Goal: Task Accomplishment & Management: Manage account settings

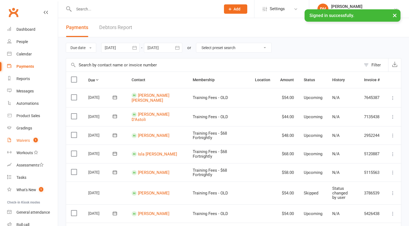
click at [23, 141] on div "Waivers" at bounding box center [22, 140] width 13 height 4
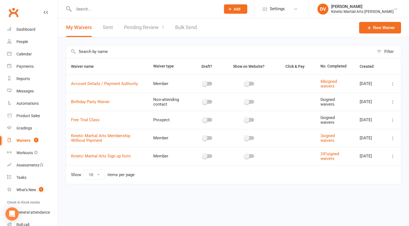
click at [149, 25] on link "Pending Review 1" at bounding box center [144, 27] width 40 height 19
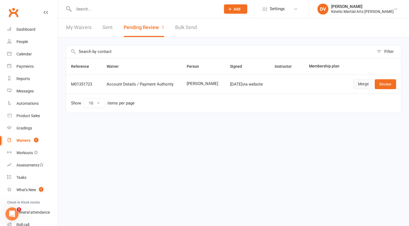
click at [366, 81] on link "Merge" at bounding box center [364, 84] width 20 height 10
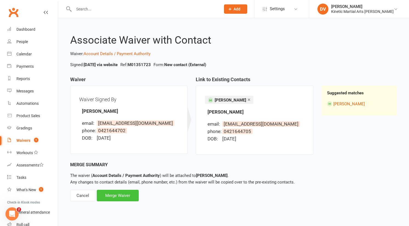
click at [133, 194] on div "Merge Waiver" at bounding box center [118, 196] width 42 height 12
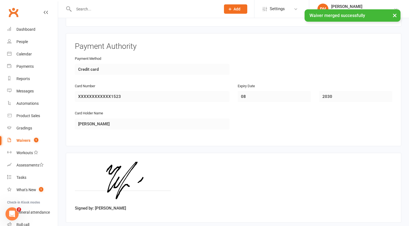
scroll to position [260, 0]
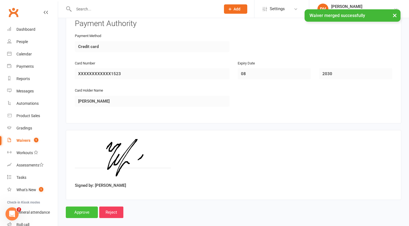
click at [75, 207] on input "Approve" at bounding box center [82, 213] width 32 height 12
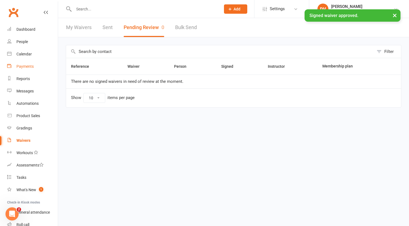
click at [30, 69] on link "Payments" at bounding box center [32, 66] width 51 height 12
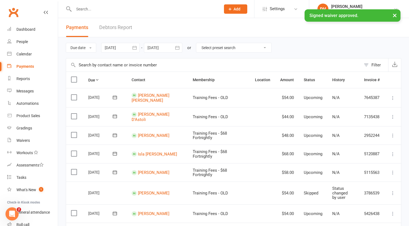
click at [228, 49] on select "Select preset search All failures All skipped payments All pending payments Suc…" at bounding box center [233, 47] width 75 height 9
select select "0"
type input "[DATE]"
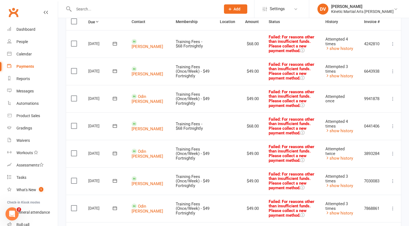
scroll to position [84, 0]
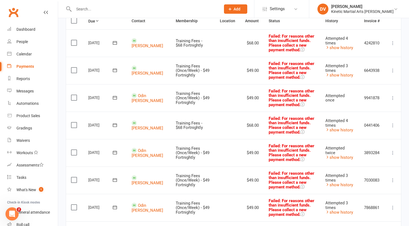
click at [116, 122] on icon at bounding box center [114, 124] width 5 height 5
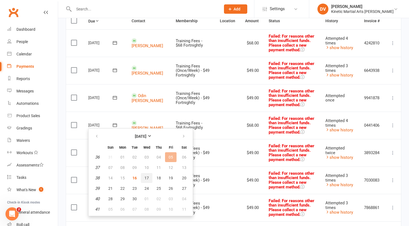
click at [146, 177] on span "17" at bounding box center [147, 178] width 4 height 4
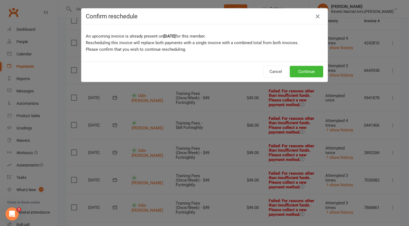
click at [275, 82] on div "Confirm reschedule An upcoming invoice is already present on [DATE] for this me…" at bounding box center [204, 113] width 409 height 226
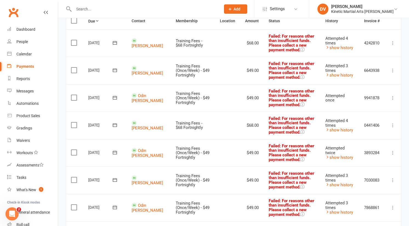
click at [115, 123] on icon at bounding box center [114, 124] width 5 height 5
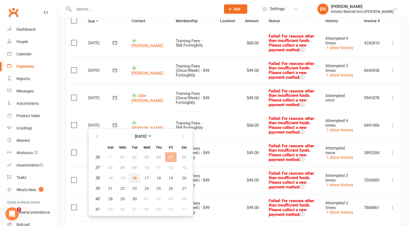
click at [136, 178] on span "16" at bounding box center [135, 178] width 4 height 4
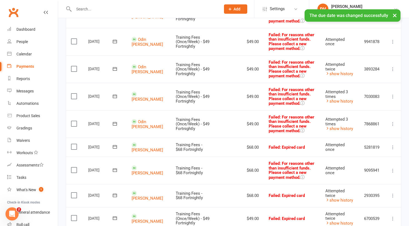
scroll to position [142, 0]
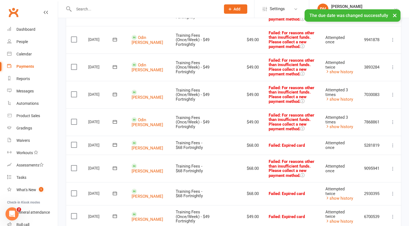
click at [113, 144] on icon at bounding box center [115, 145] width 4 height 4
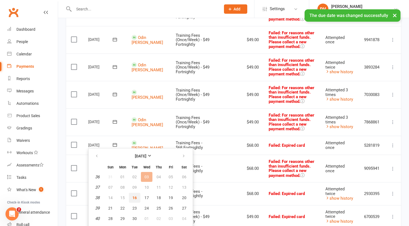
click at [136, 200] on button "16" at bounding box center [135, 198] width 12 height 10
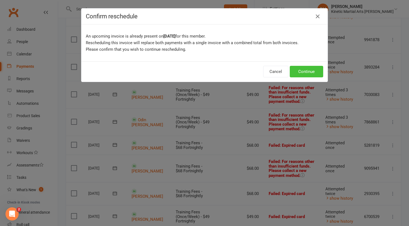
click at [307, 67] on button "Continue" at bounding box center [306, 72] width 33 height 12
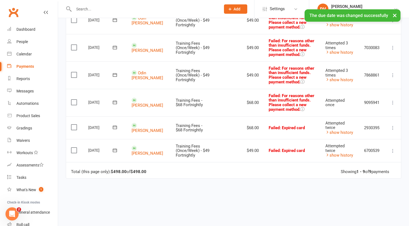
scroll to position [191, 0]
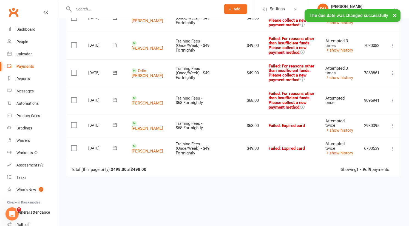
click at [114, 123] on icon at bounding box center [115, 125] width 4 height 4
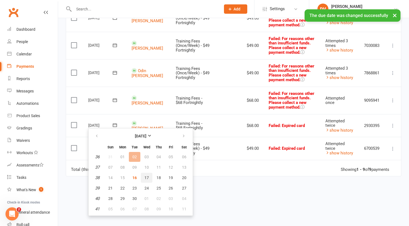
click at [145, 174] on button "17" at bounding box center [147, 178] width 12 height 10
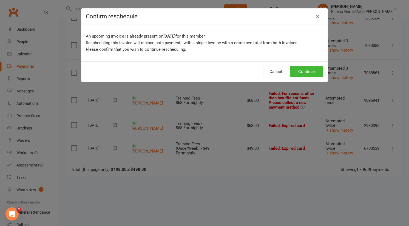
click at [317, 17] on icon "button" at bounding box center [318, 16] width 7 height 7
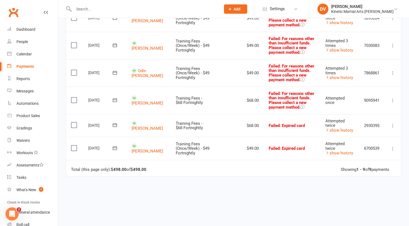
click at [114, 125] on icon at bounding box center [114, 124] width 5 height 5
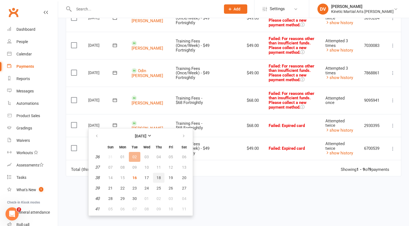
click at [158, 177] on span "18" at bounding box center [159, 178] width 4 height 4
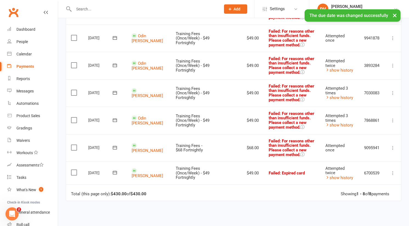
scroll to position [196, 0]
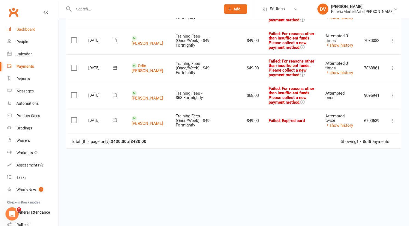
click at [23, 27] on div "Dashboard" at bounding box center [25, 29] width 19 height 4
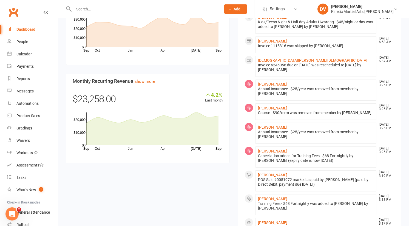
scroll to position [491, 0]
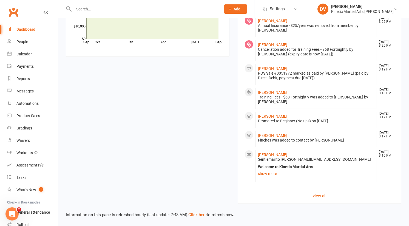
click at [200, 217] on div "Information on this page is refreshed hourly (last update: 7:43 AM). Click here…" at bounding box center [233, 211] width 351 height 14
click at [200, 216] on link "Click here" at bounding box center [198, 214] width 18 height 5
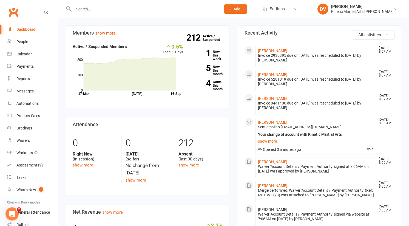
scroll to position [149, 0]
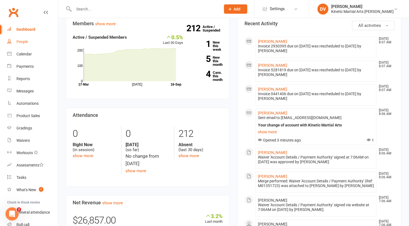
click at [27, 37] on link "People" at bounding box center [32, 42] width 51 height 12
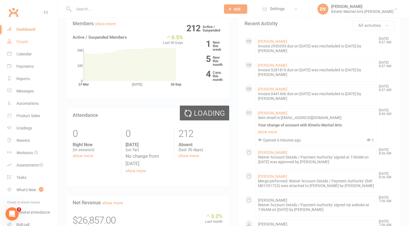
select select "100"
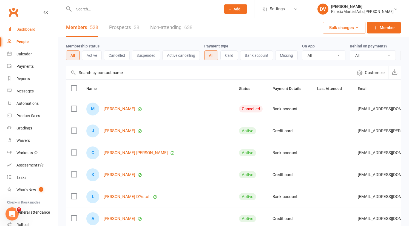
click at [32, 26] on link "Dashboard" at bounding box center [32, 29] width 51 height 12
